Goal: Find specific page/section: Find specific page/section

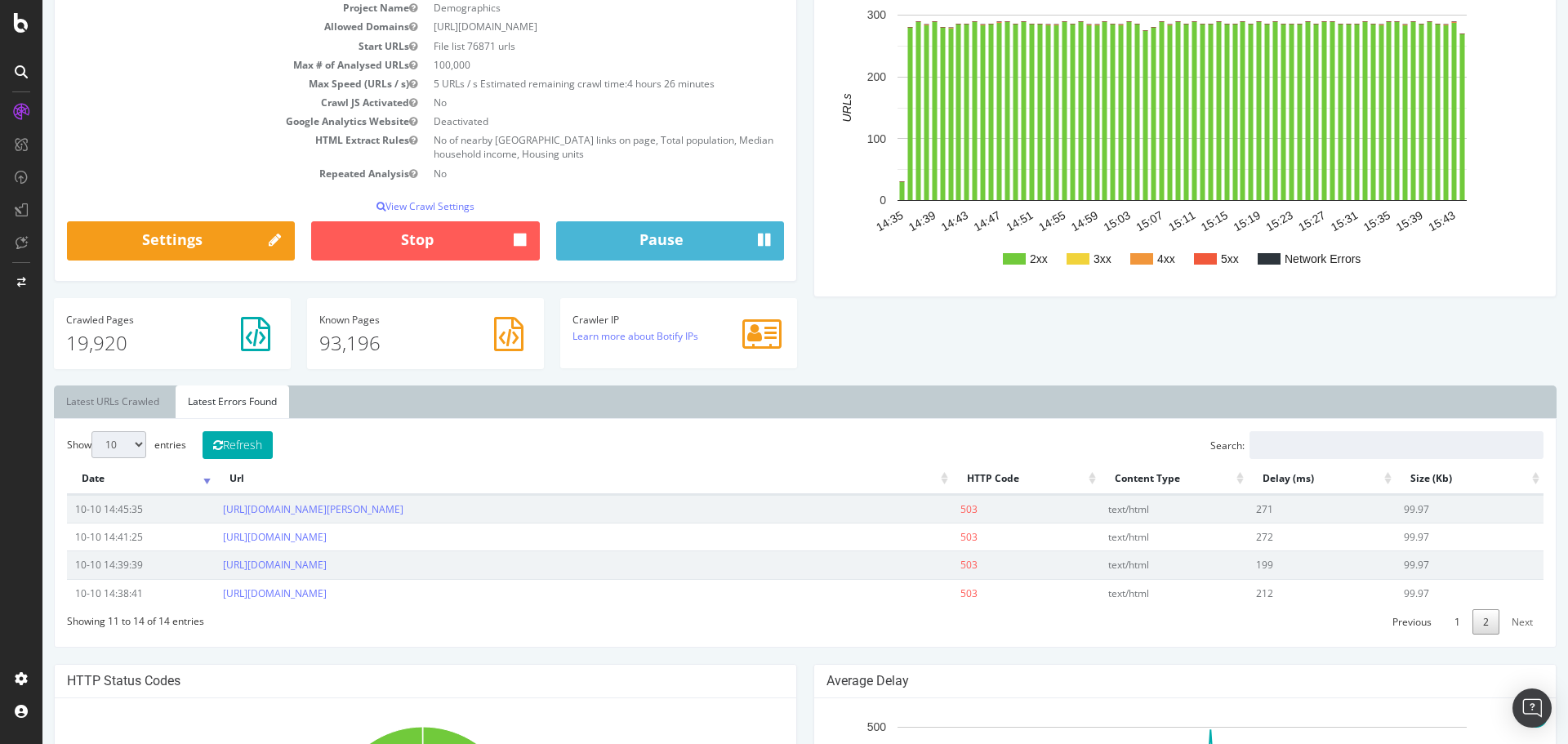
scroll to position [218, 0]
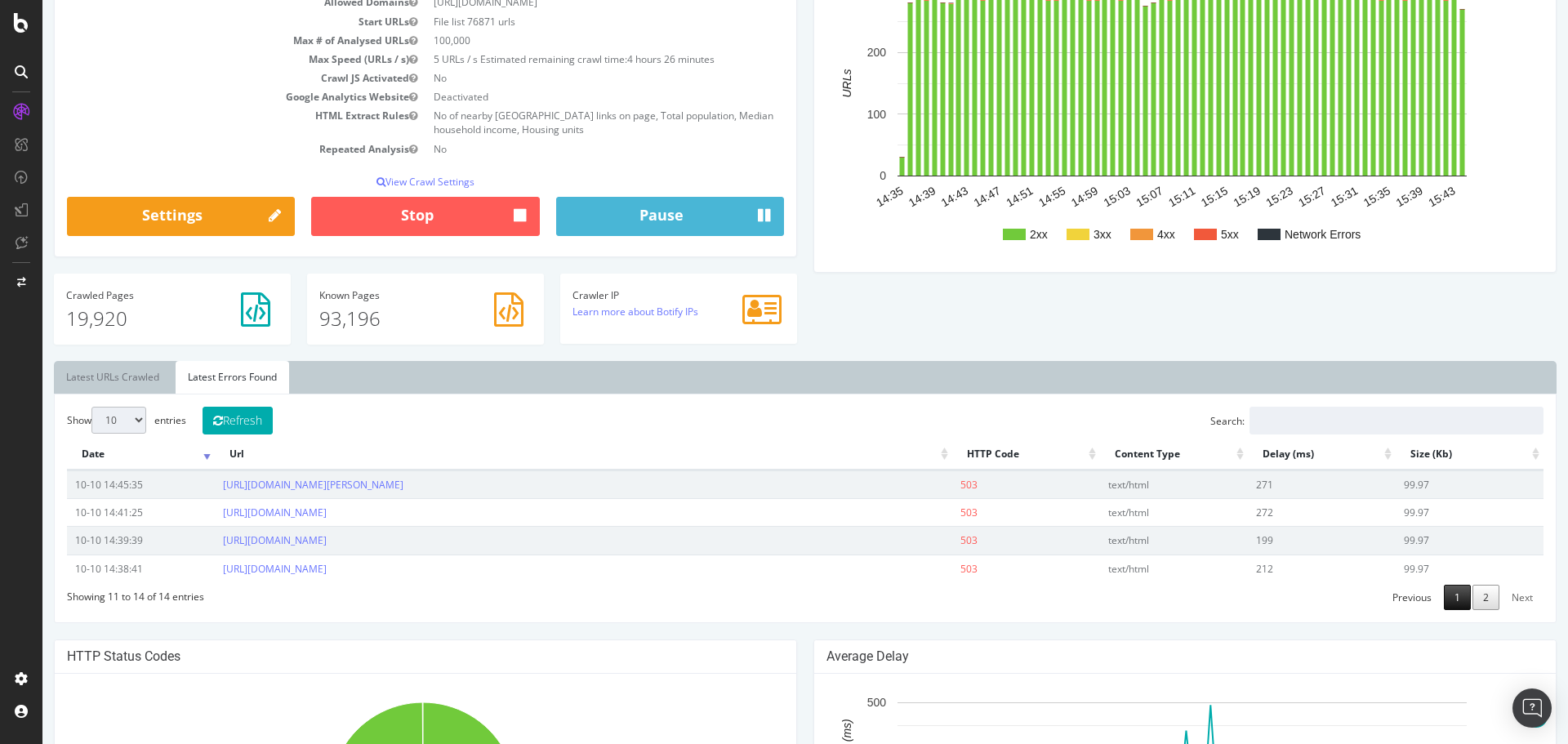
click at [1447, 597] on link "1" at bounding box center [1457, 597] width 27 height 25
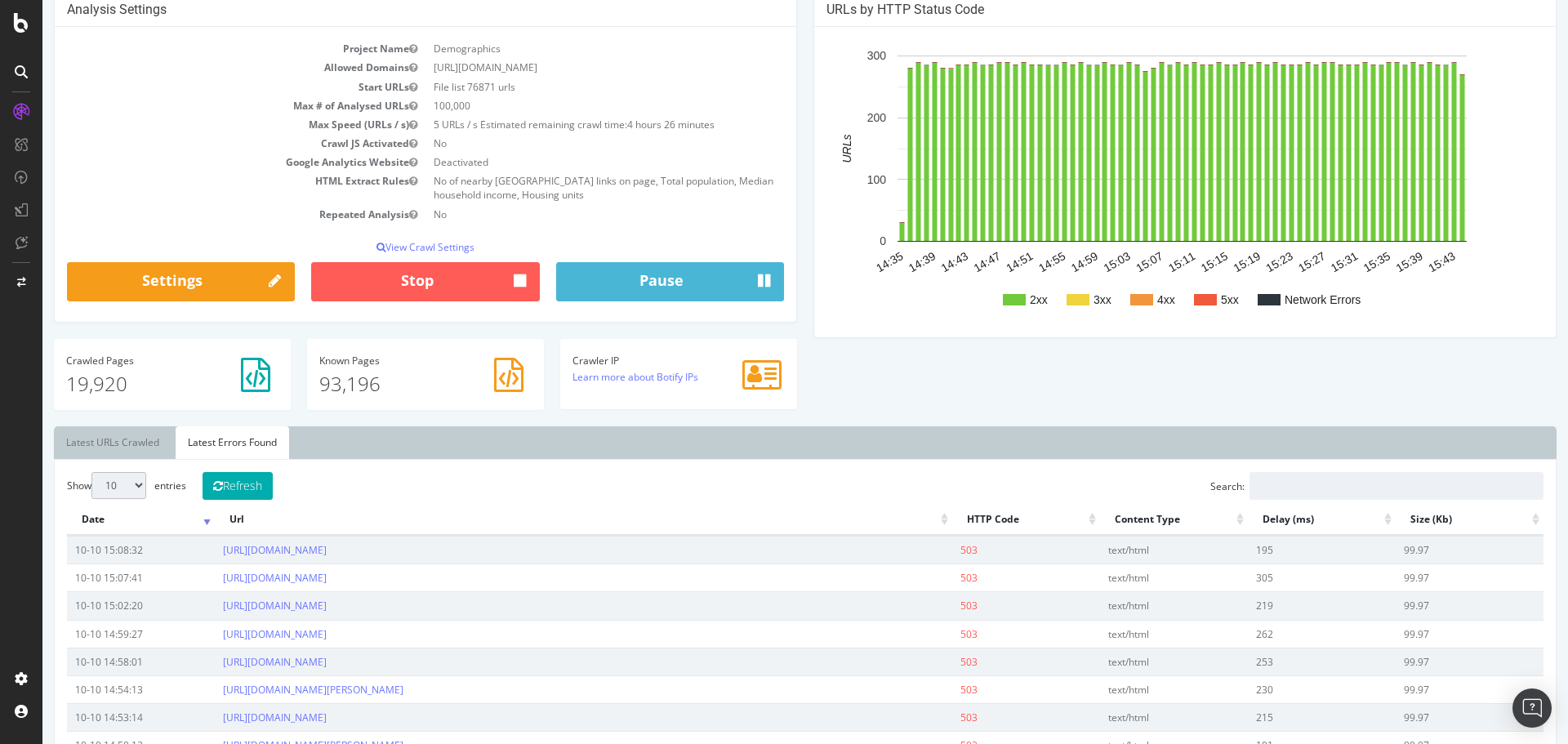
scroll to position [0, 0]
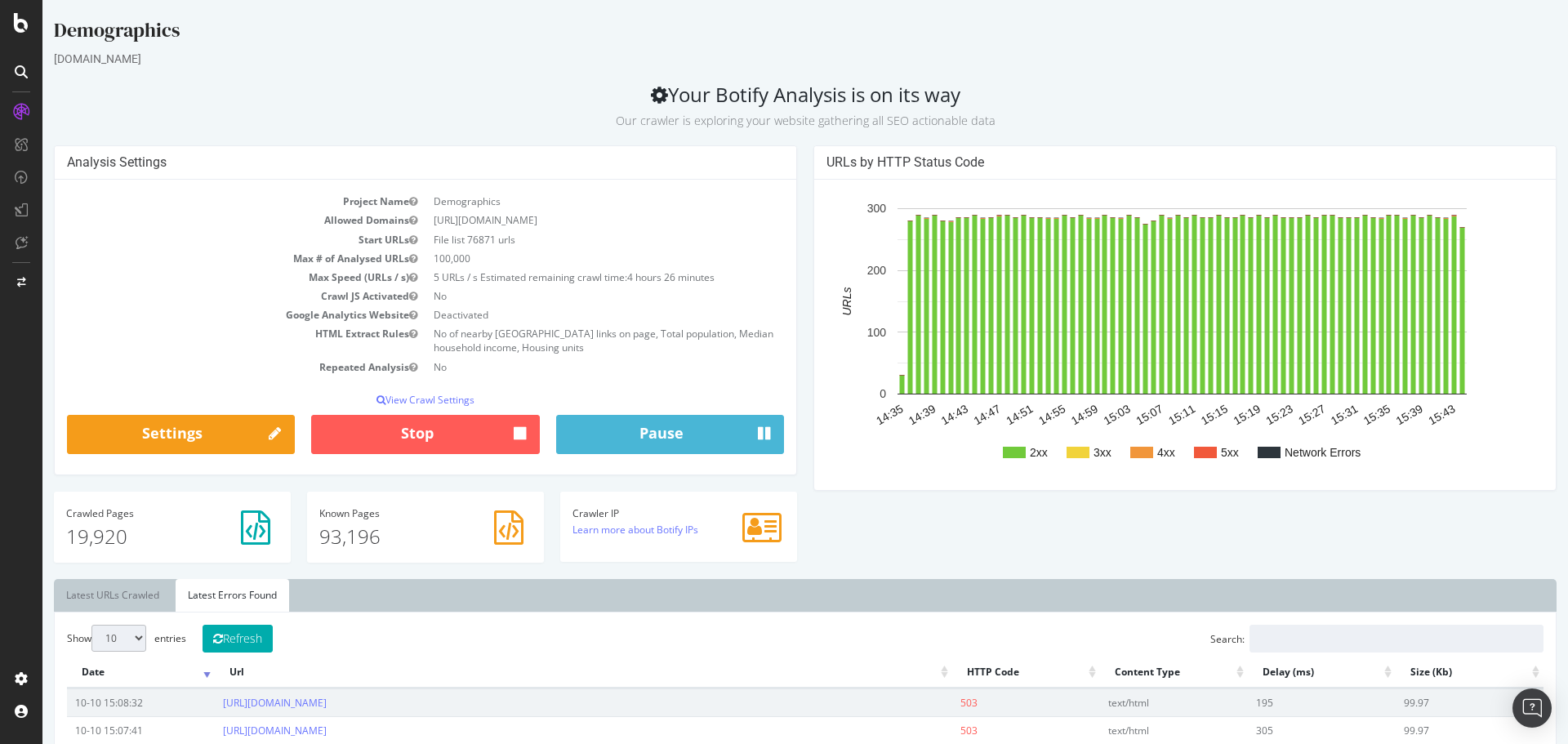
drag, startPoint x: 531, startPoint y: 240, endPoint x: 604, endPoint y: 332, distance: 117.4
click at [604, 331] on tbody "Project Name Demographics Allowed Domains [URL][DOMAIN_NAME] Start URLs File li…" at bounding box center [425, 283] width 717 height 184
click at [609, 335] on td "No of nearby [GEOGRAPHIC_DATA] links on page, Total population, Median househol…" at bounding box center [605, 340] width 359 height 33
drag, startPoint x: 493, startPoint y: 234, endPoint x: 642, endPoint y: 398, distance: 221.6
click at [638, 398] on div "Project Name Demographics Allowed Domains [URL][DOMAIN_NAME] Start URLs File li…" at bounding box center [425, 326] width 742 height 294
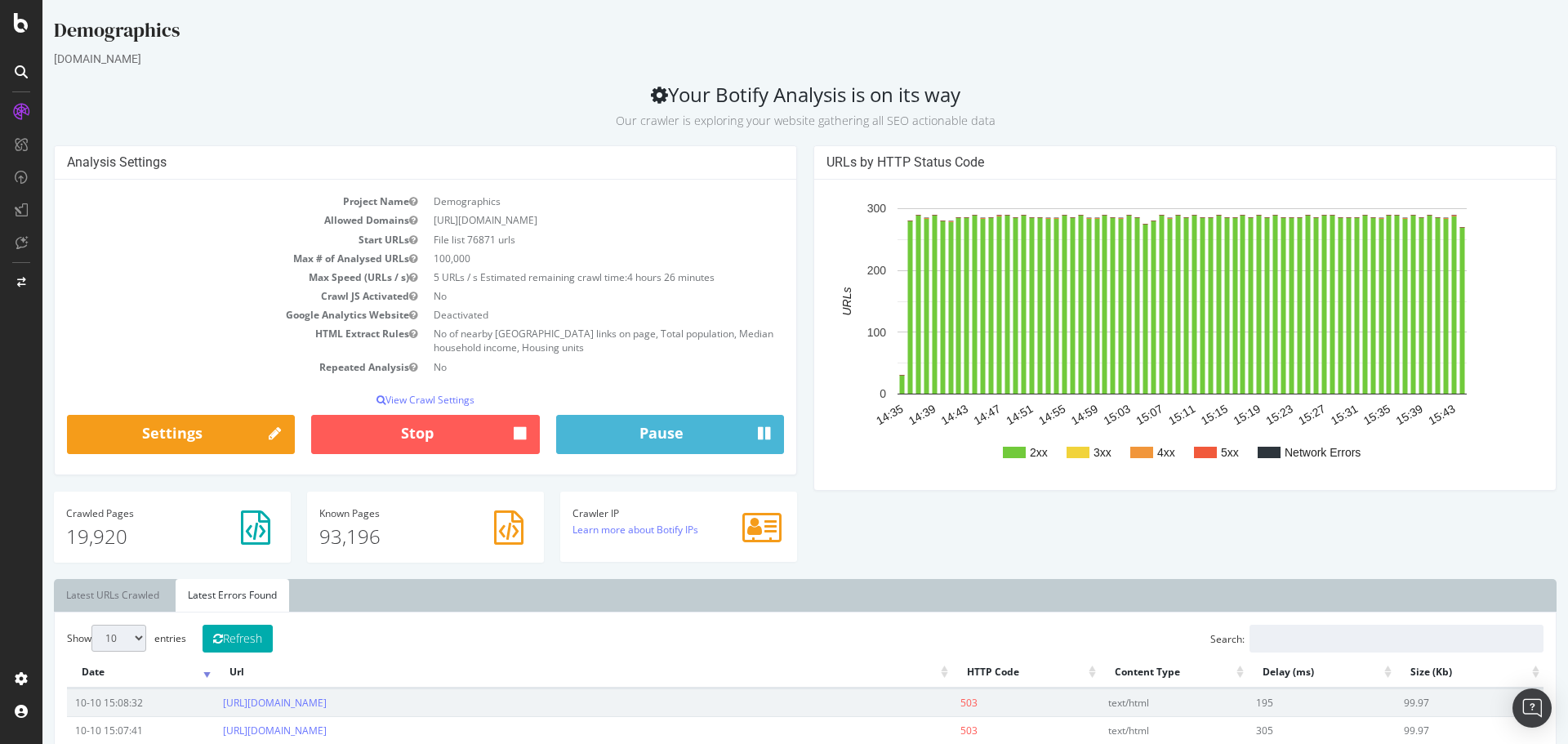
click at [676, 355] on tbody "Project Name Demographics Allowed Domains [URL][DOMAIN_NAME] Start URLs File li…" at bounding box center [425, 283] width 717 height 184
click at [667, 305] on tbody "Project Name Demographics Allowed Domains [URL][DOMAIN_NAME] Start URLs File li…" at bounding box center [425, 283] width 717 height 184
click at [667, 310] on td "Deactivated" at bounding box center [605, 315] width 359 height 19
click at [189, 436] on link "Settings" at bounding box center [180, 435] width 227 height 40
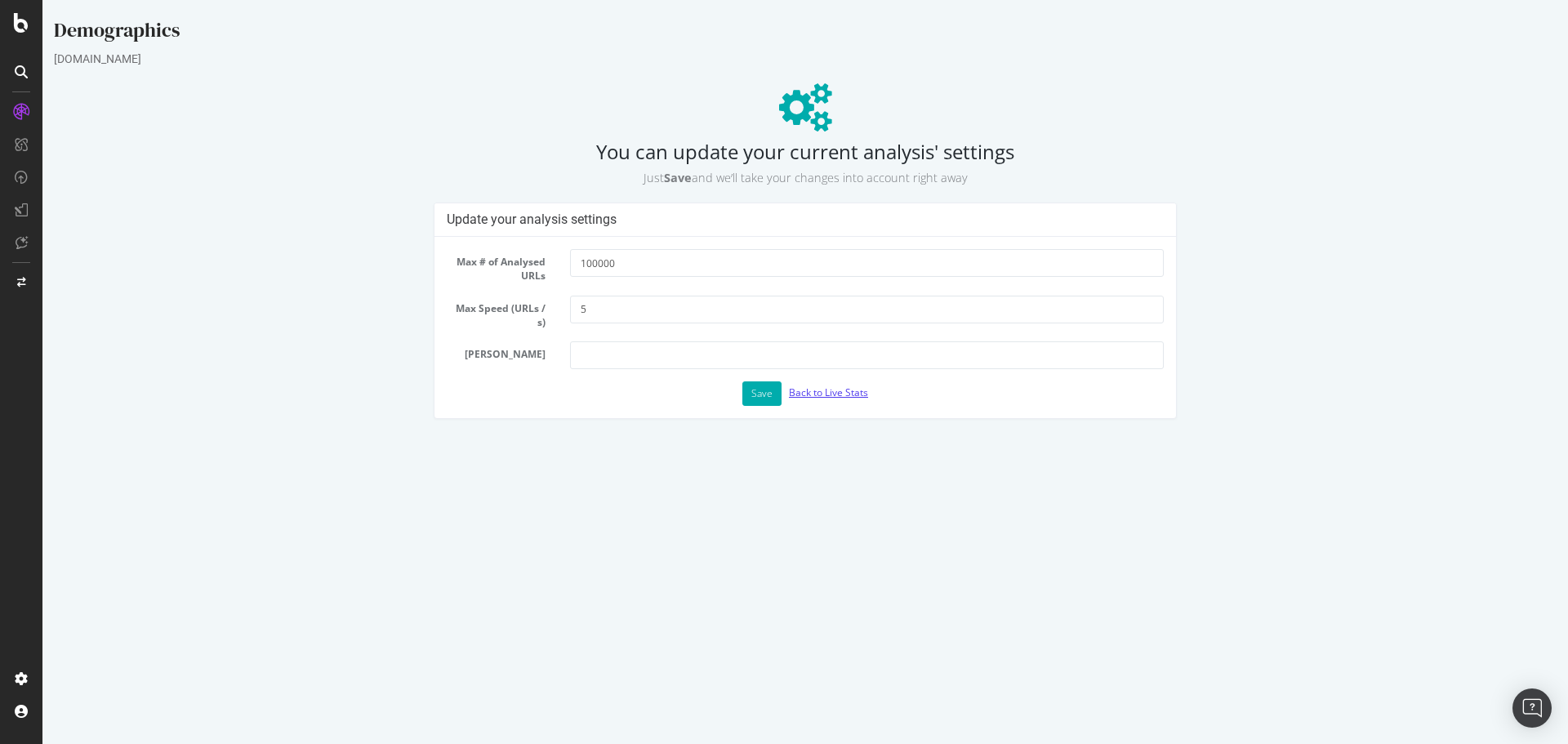
click at [830, 399] on link "Back to Live Stats" at bounding box center [828, 392] width 79 height 14
